Goal: Transaction & Acquisition: Purchase product/service

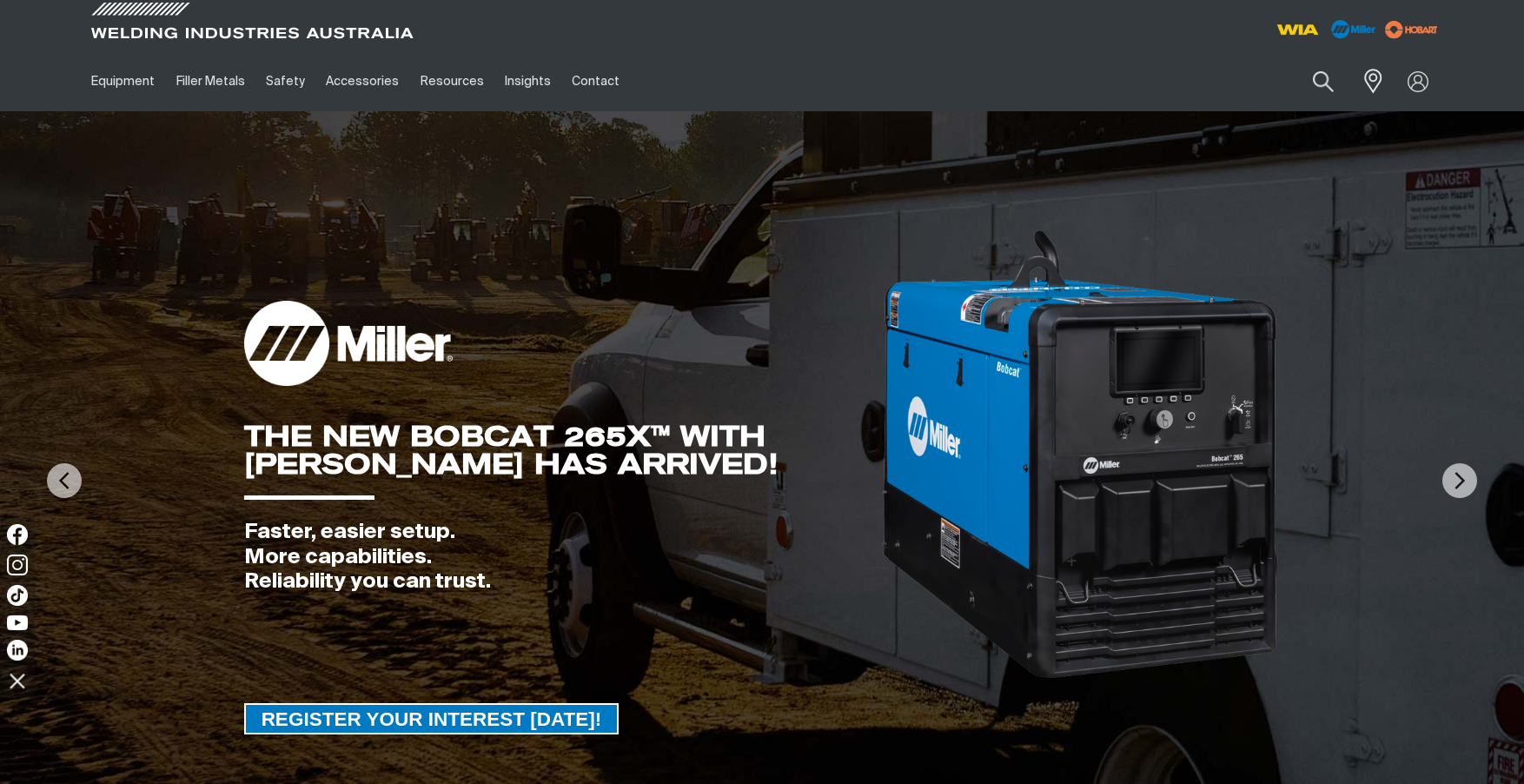
click at [1414, 86] on div at bounding box center [1418, 82] width 49 height 33
click at [1415, 85] on div at bounding box center [1418, 82] width 49 height 33
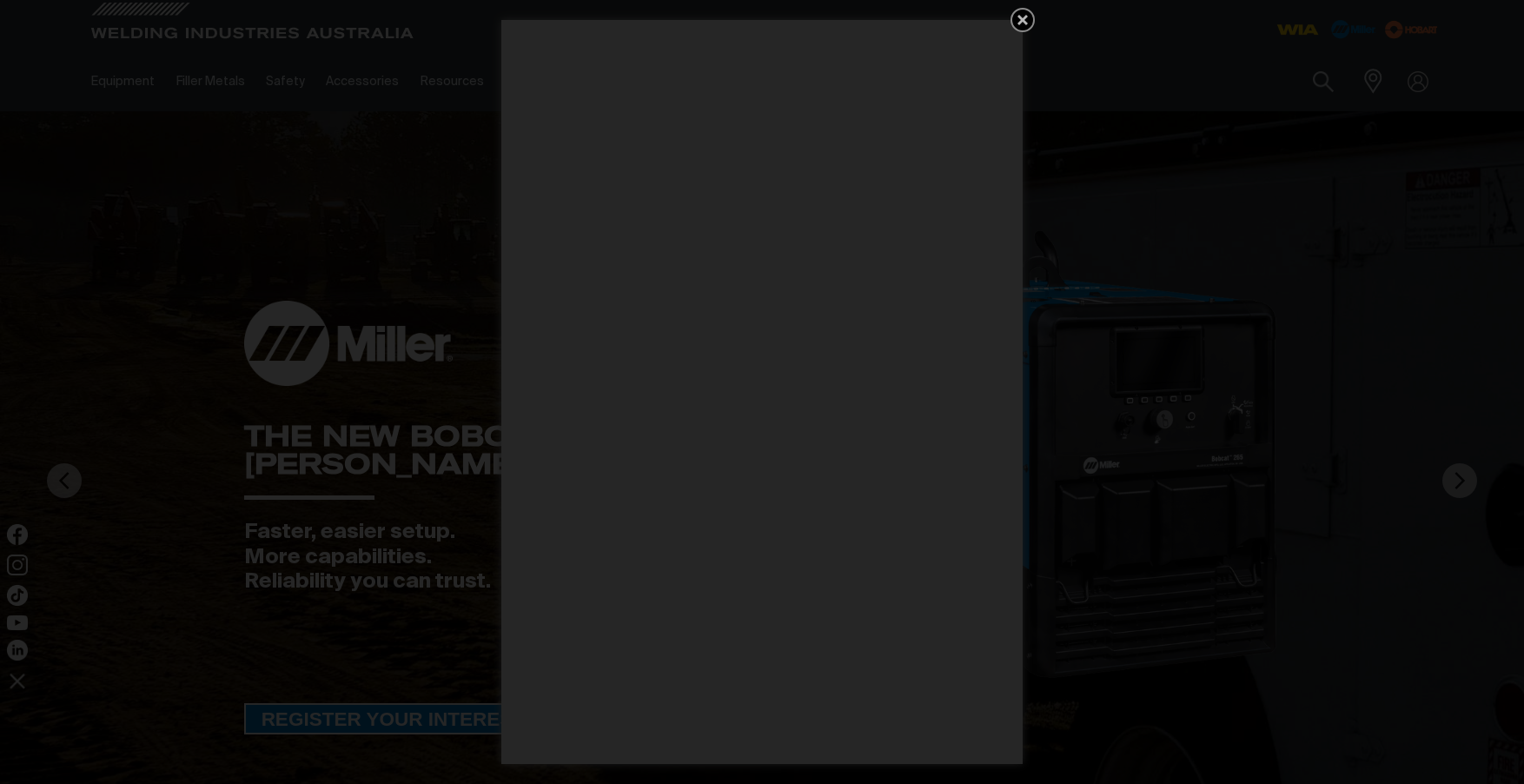
click at [1288, 113] on div "Get 5 WIA Welding Guides Free!" at bounding box center [762, 392] width 1524 height 784
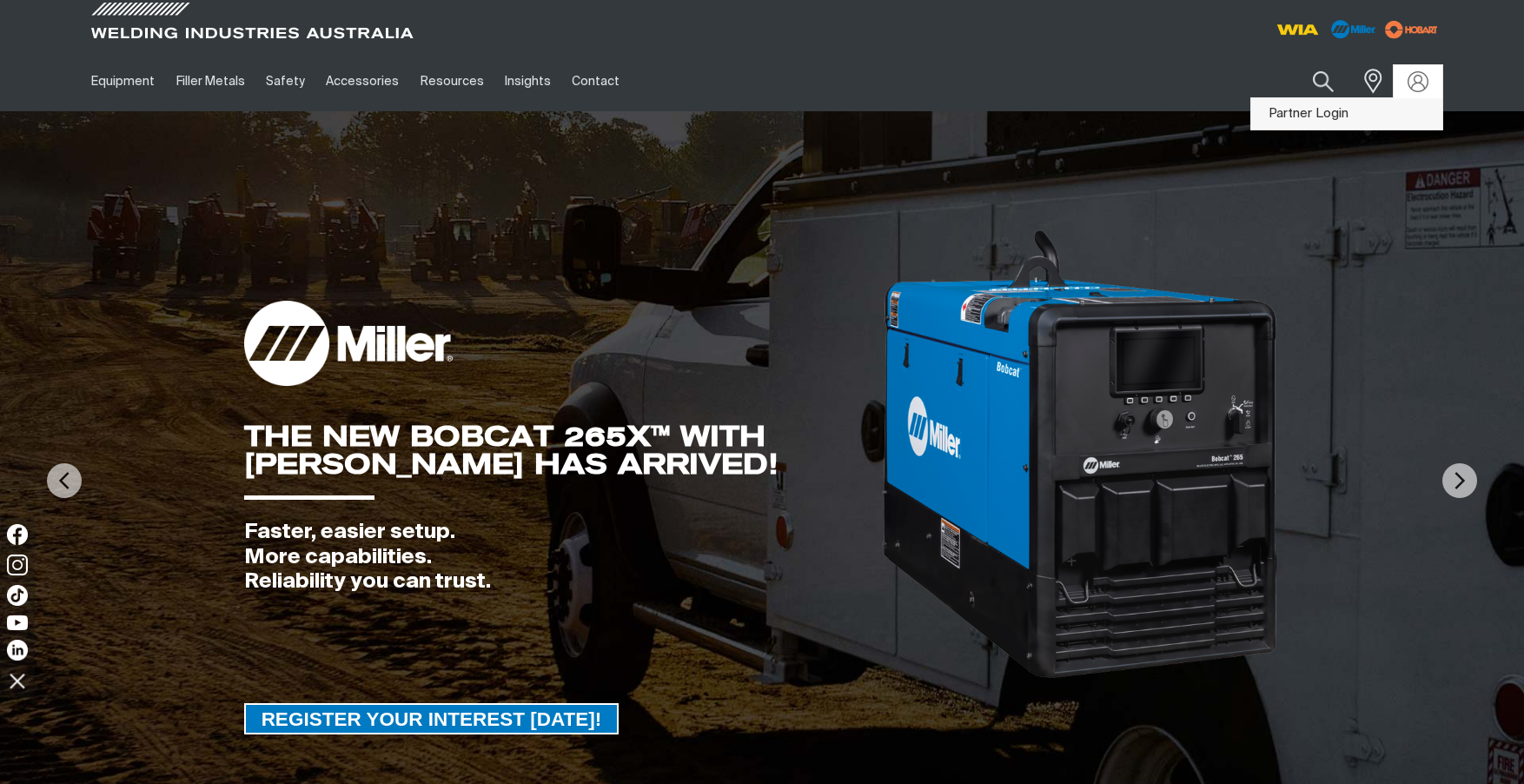
click at [1303, 113] on link "Partner Login" at bounding box center [1347, 114] width 191 height 32
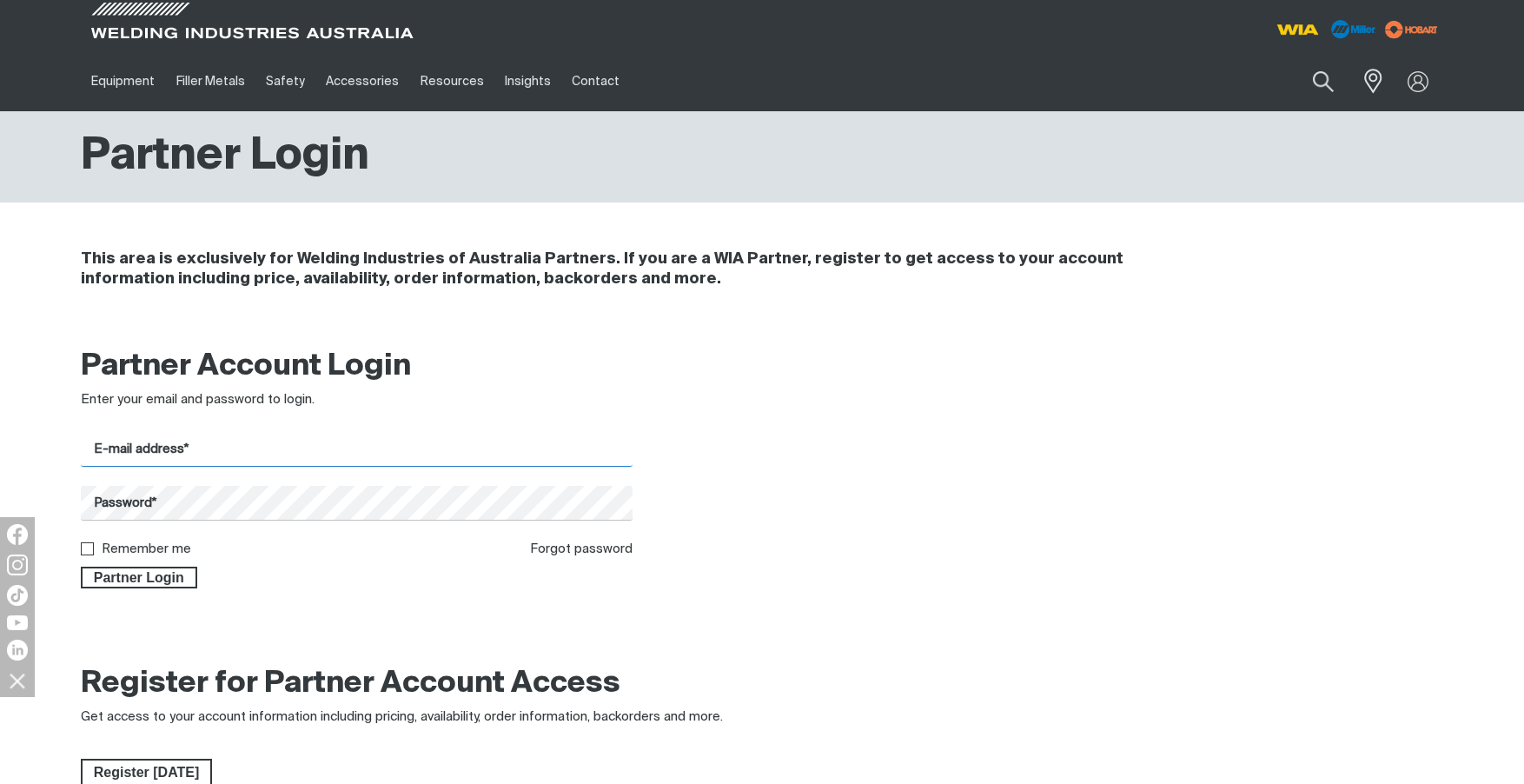
type input "[PERSON_NAME][EMAIL_ADDRESS][PERSON_NAME][DOMAIN_NAME]"
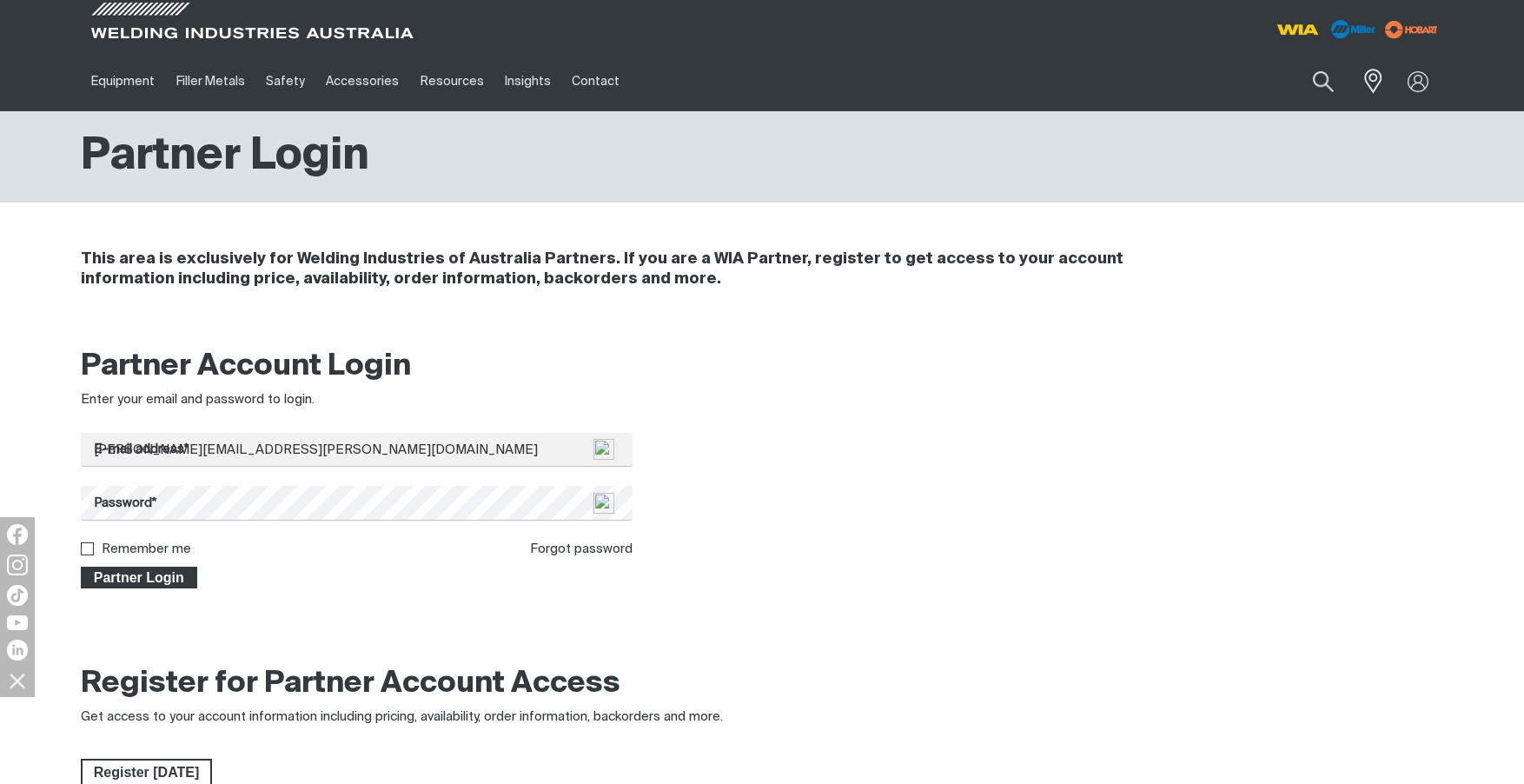
click at [144, 571] on span "Partner Login" at bounding box center [139, 577] width 113 height 22
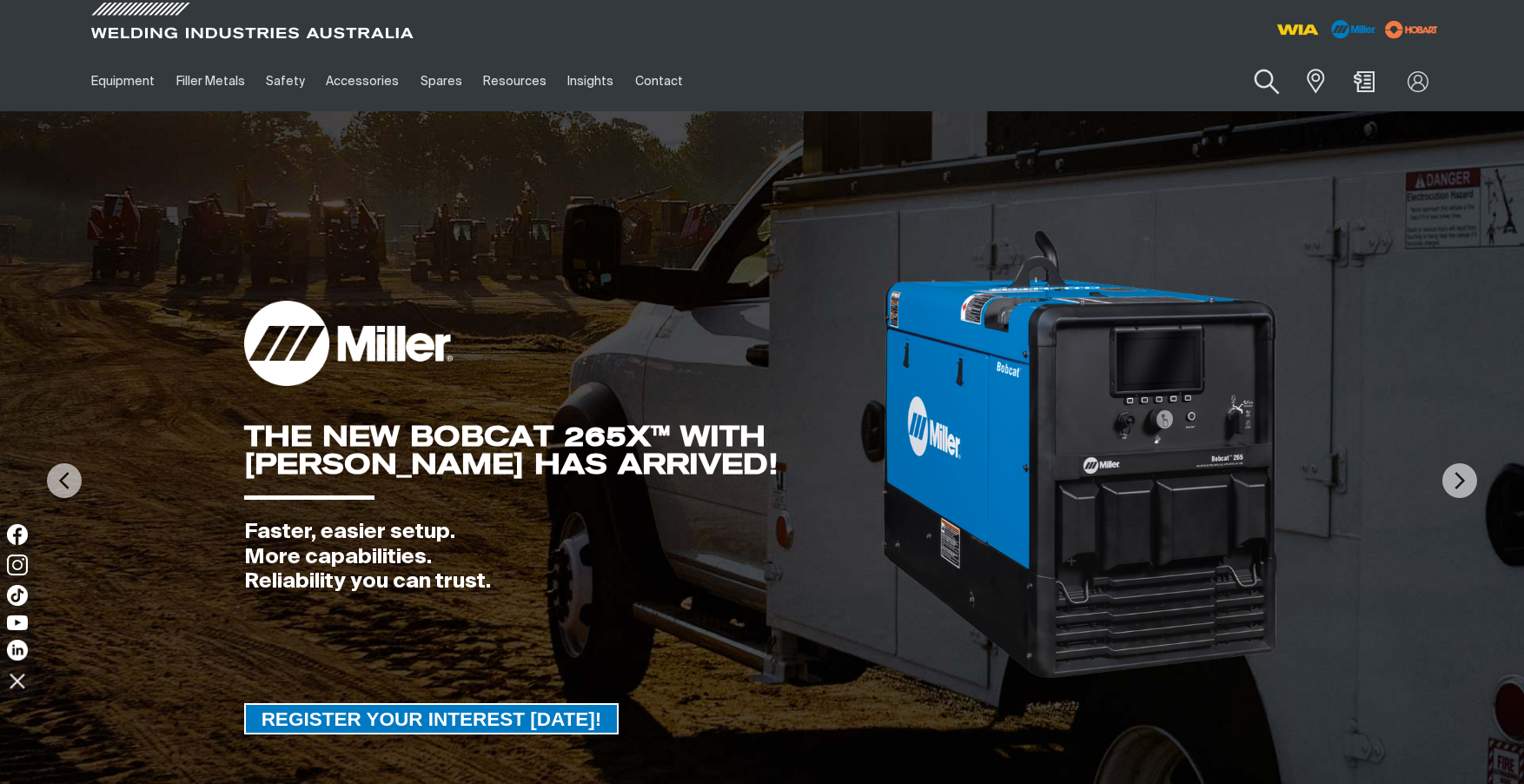
click at [1259, 81] on button "Search products" at bounding box center [1266, 82] width 70 height 49
click at [1196, 77] on input "Search" at bounding box center [1161, 81] width 267 height 39
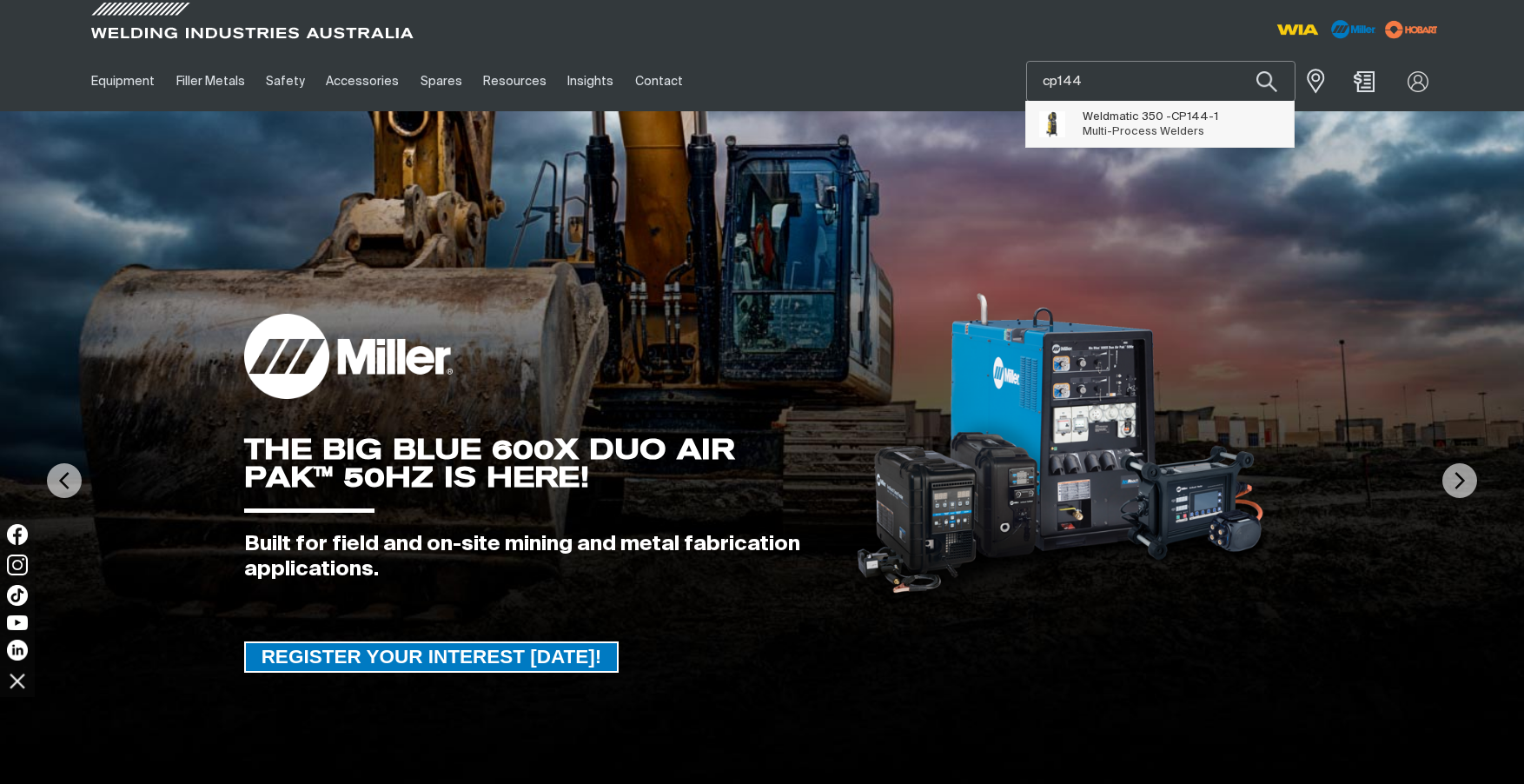
type input "cp144"
click at [1146, 130] on span "Multi-Process Welders" at bounding box center [1143, 132] width 121 height 12
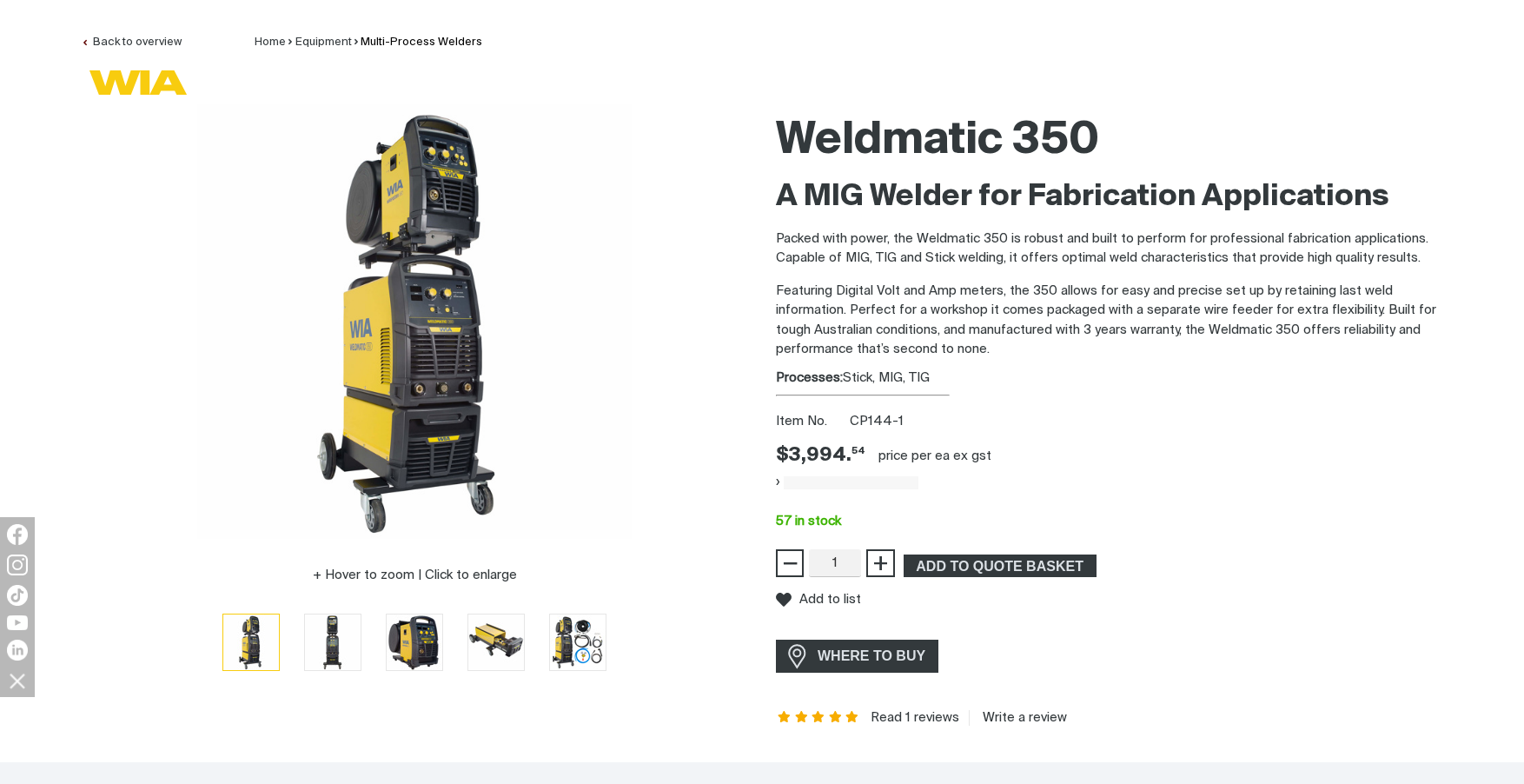
scroll to position [367, 0]
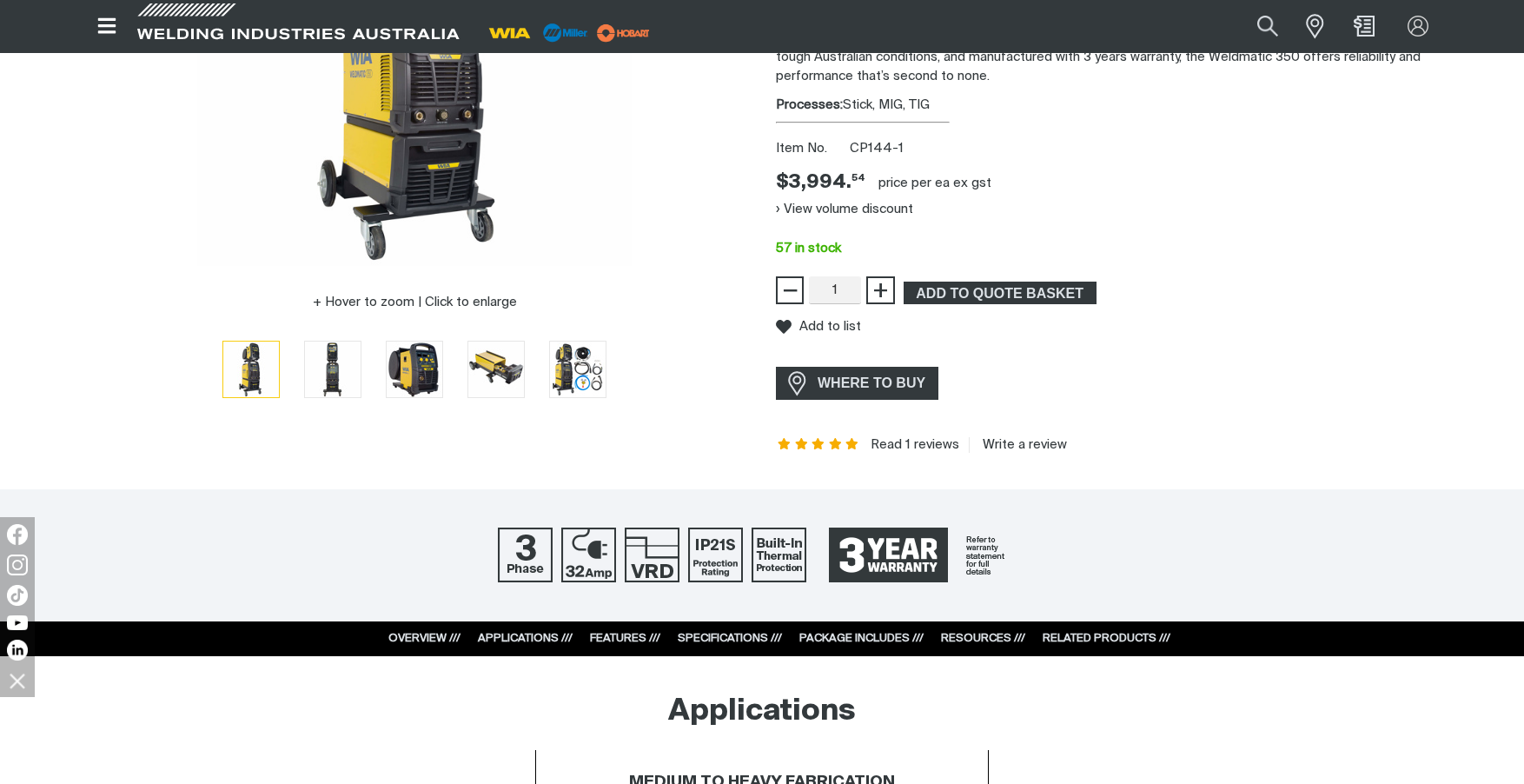
click at [699, 360] on div at bounding box center [415, 368] width 668 height 61
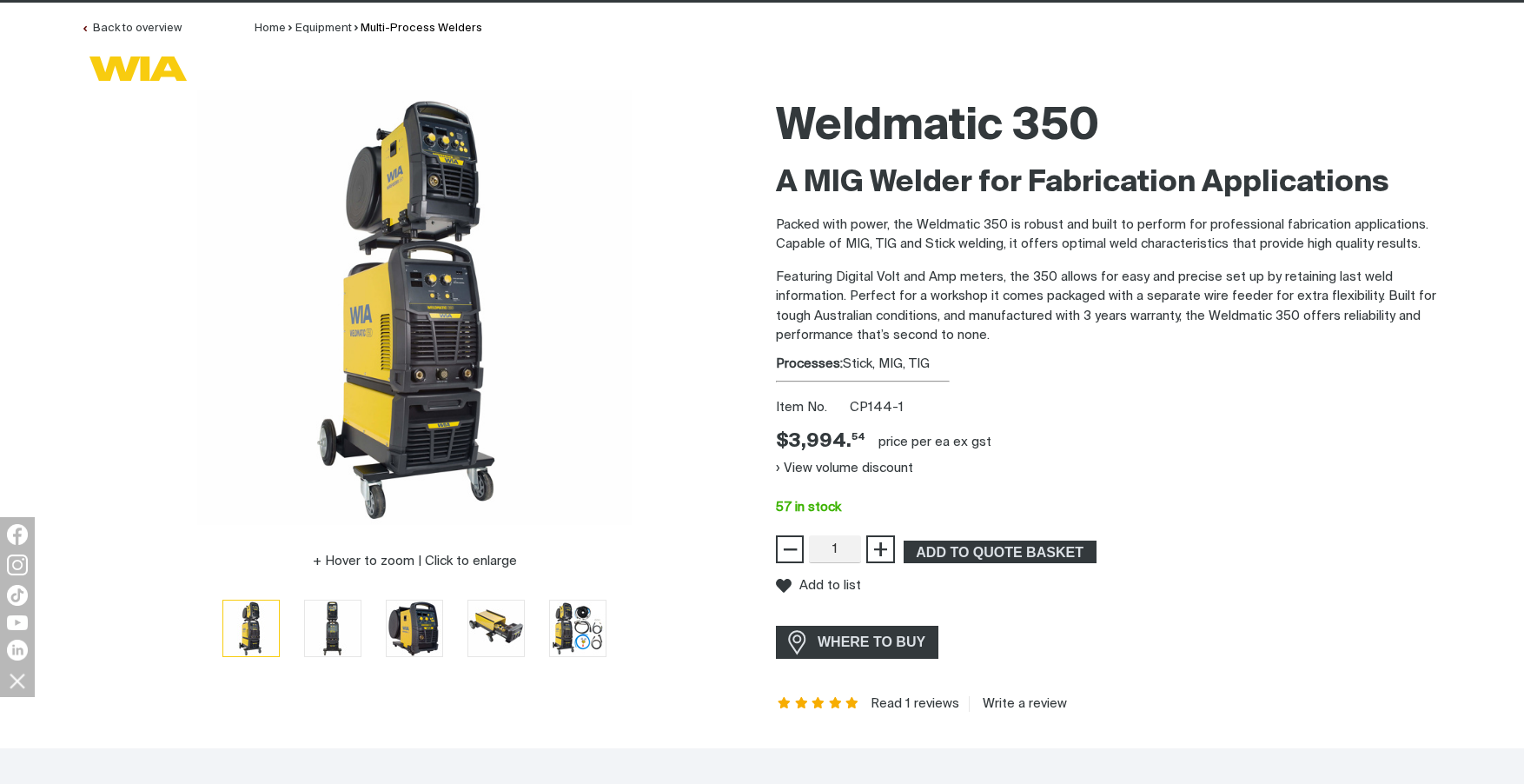
scroll to position [107, 0]
